Goal: Transaction & Acquisition: Download file/media

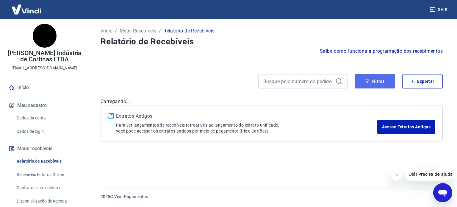
click at [368, 78] on button "Filtros" at bounding box center [375, 81] width 40 height 14
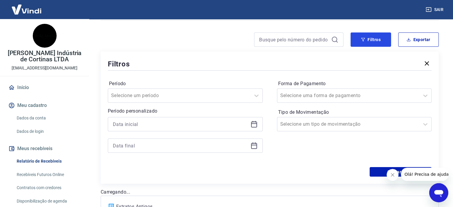
scroll to position [89, 0]
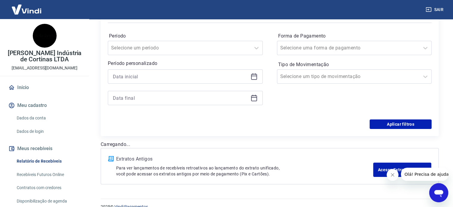
click at [252, 81] on div at bounding box center [185, 76] width 155 height 14
click at [252, 78] on icon at bounding box center [253, 76] width 7 height 7
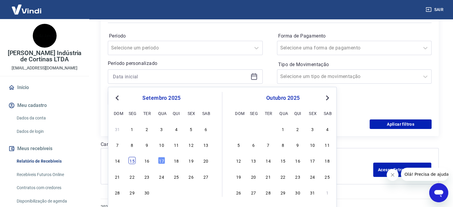
click at [130, 159] on div "15" at bounding box center [132, 160] width 7 height 7
type input "[DATE]"
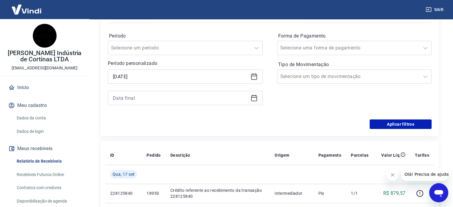
click at [255, 100] on icon at bounding box center [253, 97] width 7 height 7
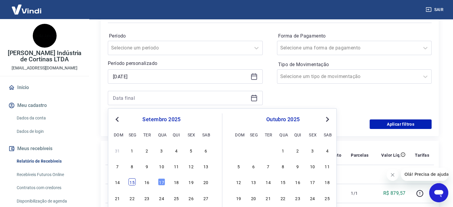
click at [132, 182] on div "15" at bounding box center [132, 181] width 7 height 7
type input "[DATE]"
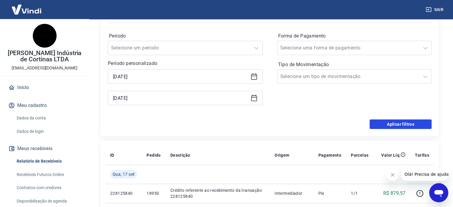
click at [403, 124] on button "Aplicar filtros" at bounding box center [400, 124] width 62 height 10
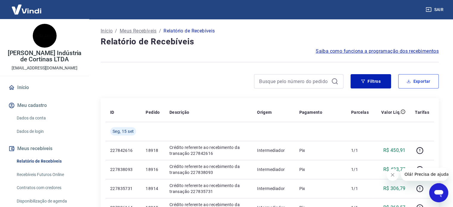
click at [424, 84] on button "Exportar" at bounding box center [418, 81] width 40 height 14
type input "[DATE]"
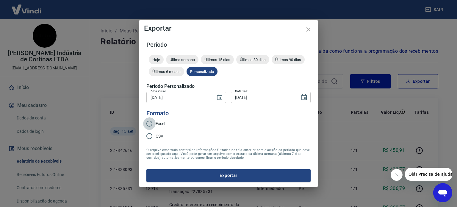
drag, startPoint x: 145, startPoint y: 124, endPoint x: 148, endPoint y: 123, distance: 3.3
click at [145, 123] on input "Excel" at bounding box center [149, 123] width 13 height 13
radio input "true"
click at [212, 173] on button "Exportar" at bounding box center [228, 175] width 164 height 13
